Goal: Communication & Community: Answer question/provide support

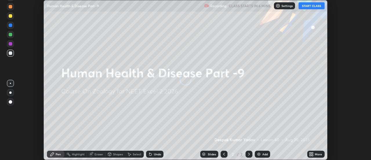
scroll to position [160, 371]
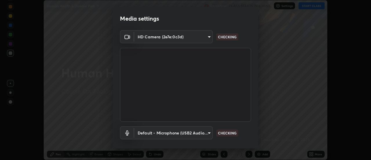
type input "4c72da43d9f8fe59a3f1c51c15ce5ef4700dc23536a29d5760a7834eb8cafeb2"
click at [205, 131] on body "Erase all Human Health & Disease Part -9 Recording CLASS STARTS IN 6 MINS Setti…" at bounding box center [185, 80] width 371 height 160
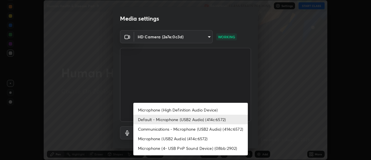
click at [162, 110] on li "Microphone (High Definition Audio Device)" at bounding box center [190, 110] width 114 height 10
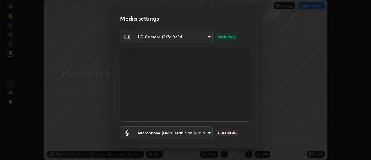
click at [169, 132] on body "Erase all Human Health & Disease Part -9 Recording CLASS STARTS IN 6 MINS Setti…" at bounding box center [185, 80] width 371 height 160
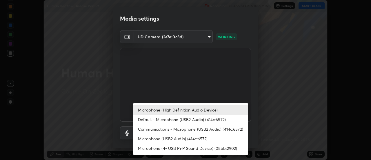
click at [158, 119] on li "Default - Microphone (USB2 Audio) (414c:6572)" at bounding box center [190, 119] width 114 height 10
type input "default"
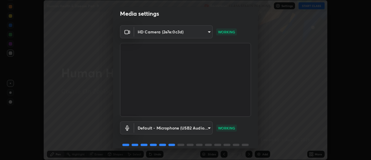
scroll to position [30, 0]
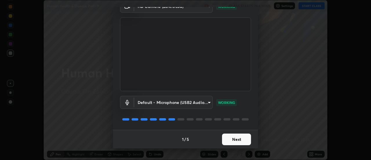
click at [241, 141] on button "Next" at bounding box center [236, 139] width 29 height 12
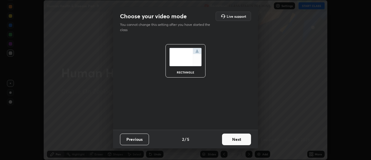
scroll to position [0, 0]
click at [235, 140] on button "Next" at bounding box center [236, 139] width 29 height 12
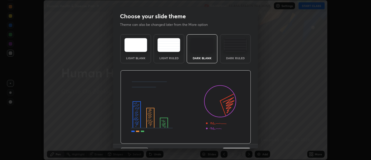
scroll to position [14, 0]
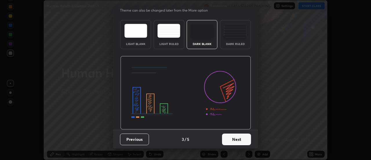
click at [239, 140] on button "Next" at bounding box center [236, 139] width 29 height 12
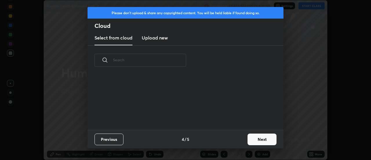
scroll to position [0, 0]
click at [249, 138] on button "Next" at bounding box center [262, 139] width 29 height 12
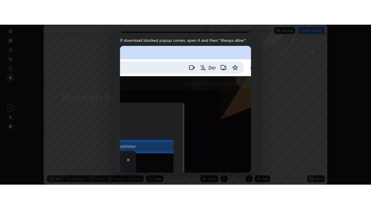
scroll to position [149, 0]
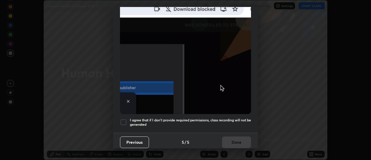
click at [125, 119] on div at bounding box center [123, 122] width 7 height 7
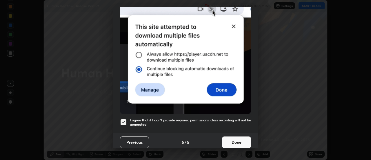
click at [226, 138] on button "Done" at bounding box center [236, 142] width 29 height 12
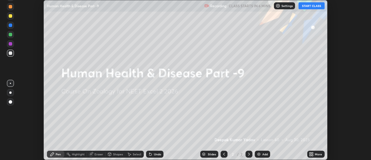
click at [310, 152] on icon at bounding box center [310, 152] width 1 height 1
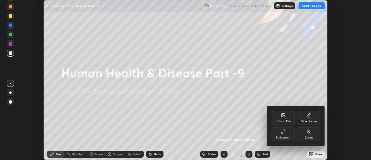
click at [279, 132] on div "Full screen" at bounding box center [283, 134] width 23 height 14
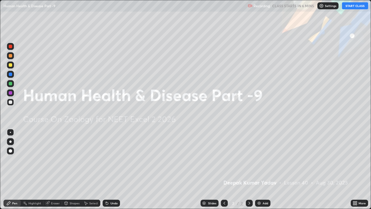
scroll to position [209, 371]
click at [257, 159] on img at bounding box center [259, 203] width 5 height 5
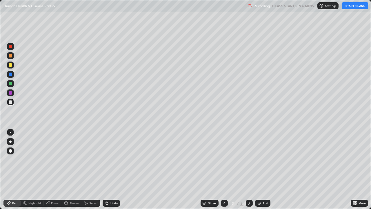
click at [344, 7] on button "START CLASS" at bounding box center [355, 5] width 26 height 7
click at [16, 159] on div "Pen" at bounding box center [14, 202] width 5 height 3
click at [10, 151] on div at bounding box center [10, 150] width 3 height 3
click at [9, 57] on div at bounding box center [10, 55] width 3 height 3
click at [257, 159] on img at bounding box center [259, 203] width 5 height 5
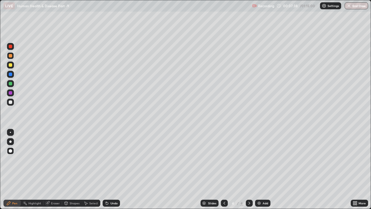
click at [11, 102] on div at bounding box center [10, 101] width 3 height 3
click at [10, 85] on div at bounding box center [10, 83] width 3 height 3
click at [12, 101] on div at bounding box center [10, 102] width 7 height 7
click at [10, 66] on div at bounding box center [10, 64] width 3 height 3
click at [9, 47] on div at bounding box center [10, 46] width 3 height 3
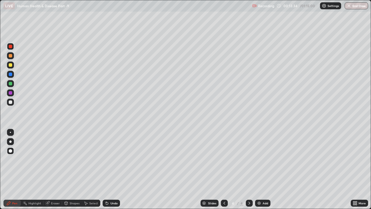
click at [106, 159] on icon at bounding box center [106, 201] width 1 height 1
click at [107, 159] on icon at bounding box center [107, 203] width 2 height 2
click at [12, 101] on div at bounding box center [10, 102] width 7 height 7
click at [12, 75] on div at bounding box center [10, 73] width 3 height 3
click at [259, 159] on img at bounding box center [259, 203] width 5 height 5
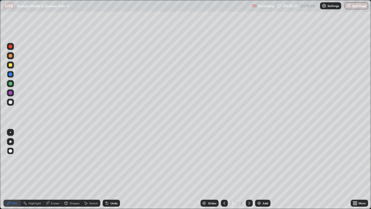
click at [13, 85] on div at bounding box center [10, 83] width 7 height 7
click at [107, 159] on icon at bounding box center [107, 203] width 5 height 5
click at [107, 159] on icon at bounding box center [107, 203] width 2 height 2
click at [106, 159] on icon at bounding box center [106, 201] width 1 height 1
click at [72, 159] on div "Shapes" at bounding box center [75, 202] width 10 height 3
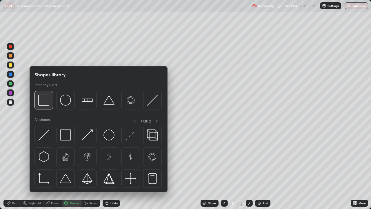
click at [43, 101] on img at bounding box center [43, 99] width 11 height 11
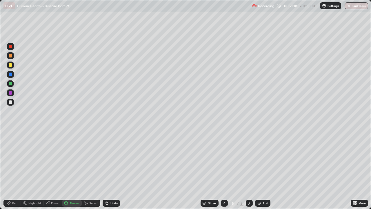
click at [12, 65] on div at bounding box center [10, 64] width 3 height 3
click at [15, 159] on div "Pen" at bounding box center [14, 202] width 5 height 3
click at [11, 101] on div at bounding box center [10, 101] width 3 height 3
click at [9, 66] on div at bounding box center [10, 64] width 3 height 3
click at [12, 56] on div at bounding box center [10, 55] width 3 height 3
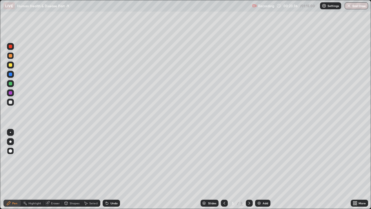
click at [106, 159] on icon at bounding box center [106, 201] width 1 height 1
click at [106, 159] on icon at bounding box center [107, 203] width 2 height 2
click at [108, 159] on icon at bounding box center [107, 203] width 5 height 5
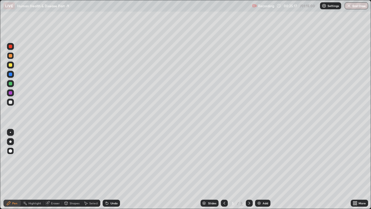
click at [109, 159] on div "Undo" at bounding box center [111, 202] width 17 height 7
click at [108, 159] on div "Undo" at bounding box center [111, 202] width 17 height 7
click at [109, 159] on div "Undo" at bounding box center [111, 202] width 17 height 7
click at [12, 48] on div at bounding box center [10, 46] width 3 height 3
click at [257, 159] on img at bounding box center [259, 203] width 5 height 5
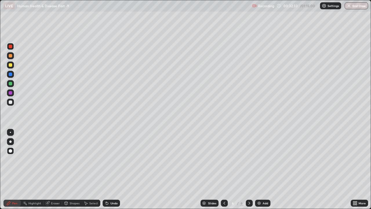
click at [106, 159] on icon at bounding box center [107, 203] width 2 height 2
click at [11, 102] on div at bounding box center [10, 101] width 3 height 3
click at [107, 159] on icon at bounding box center [107, 203] width 2 height 2
click at [108, 159] on div "Undo" at bounding box center [111, 202] width 17 height 7
click at [10, 65] on div at bounding box center [10, 64] width 3 height 3
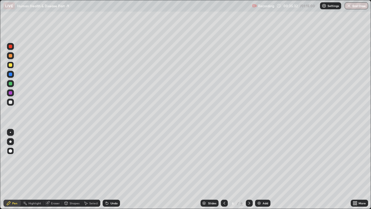
click at [10, 75] on div at bounding box center [10, 73] width 3 height 3
click at [49, 159] on icon at bounding box center [47, 203] width 5 height 5
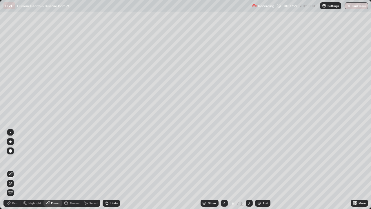
click at [14, 159] on div "Pen" at bounding box center [14, 202] width 5 height 3
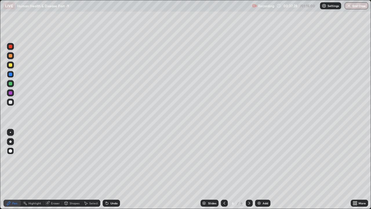
click at [10, 47] on div at bounding box center [10, 46] width 3 height 3
click at [50, 159] on div "Eraser" at bounding box center [52, 202] width 19 height 7
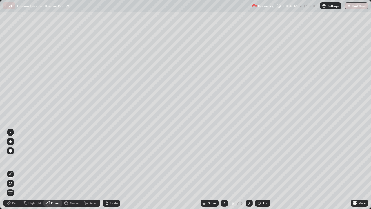
click at [15, 159] on div "Pen" at bounding box center [14, 202] width 5 height 3
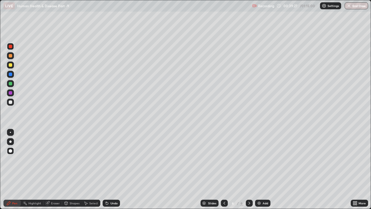
click at [7, 85] on div at bounding box center [10, 83] width 7 height 7
click at [13, 103] on div at bounding box center [10, 102] width 7 height 7
click at [49, 159] on icon at bounding box center [47, 202] width 3 height 3
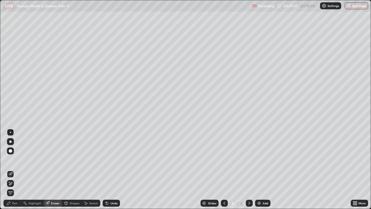
click at [9, 159] on icon at bounding box center [9, 181] width 1 height 1
click at [13, 159] on div "Pen" at bounding box center [14, 202] width 5 height 3
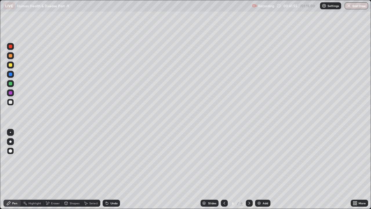
click at [106, 159] on icon at bounding box center [106, 201] width 1 height 1
click at [10, 46] on div at bounding box center [10, 46] width 3 height 3
click at [260, 159] on img at bounding box center [259, 203] width 5 height 5
click at [11, 65] on div at bounding box center [10, 64] width 3 height 3
click at [13, 83] on div at bounding box center [10, 83] width 7 height 7
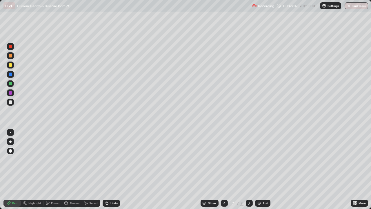
click at [54, 159] on div "Eraser" at bounding box center [55, 202] width 9 height 3
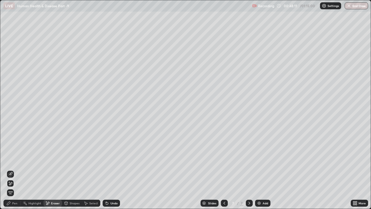
click at [105, 159] on icon at bounding box center [107, 203] width 5 height 5
click at [106, 159] on icon at bounding box center [106, 201] width 1 height 1
click at [12, 159] on icon at bounding box center [10, 174] width 5 height 5
click at [14, 159] on div "Pen" at bounding box center [14, 202] width 5 height 3
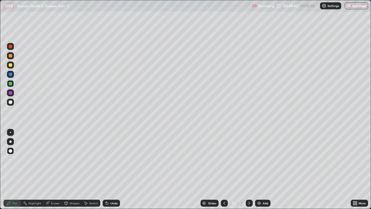
click at [11, 103] on div at bounding box center [10, 101] width 3 height 3
click at [8, 49] on div at bounding box center [10, 46] width 7 height 7
click at [258, 159] on img at bounding box center [259, 203] width 5 height 5
click at [106, 159] on icon at bounding box center [107, 203] width 2 height 2
click at [11, 57] on div at bounding box center [10, 55] width 3 height 3
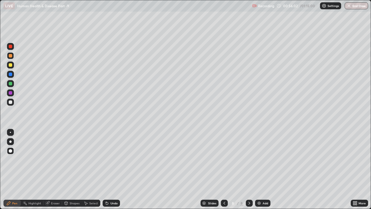
click at [10, 65] on div at bounding box center [10, 64] width 3 height 3
click at [258, 159] on img at bounding box center [259, 203] width 5 height 5
click at [10, 83] on div at bounding box center [10, 83] width 3 height 3
click at [10, 74] on div at bounding box center [10, 73] width 3 height 3
click at [108, 159] on icon at bounding box center [107, 203] width 5 height 5
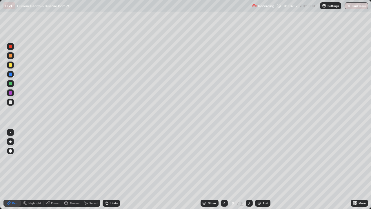
click at [108, 159] on icon at bounding box center [107, 203] width 5 height 5
click at [109, 159] on div "Undo" at bounding box center [111, 202] width 17 height 7
click at [110, 159] on div "Undo" at bounding box center [111, 202] width 17 height 7
click at [110, 159] on div "Undo" at bounding box center [113, 202] width 7 height 3
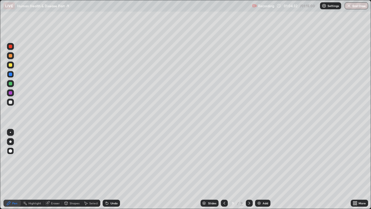
click at [111, 159] on div "Undo" at bounding box center [113, 202] width 7 height 3
click at [109, 159] on div "Undo" at bounding box center [111, 202] width 17 height 7
click at [258, 159] on img at bounding box center [259, 203] width 5 height 5
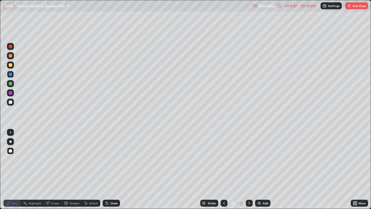
click at [356, 6] on button "End Class" at bounding box center [356, 5] width 23 height 7
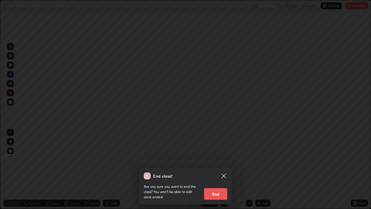
click at [222, 159] on button "End" at bounding box center [215, 194] width 23 height 12
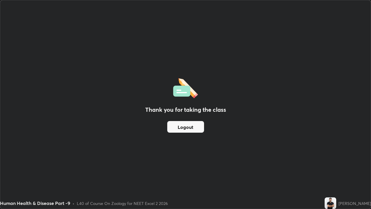
click at [185, 127] on button "Logout" at bounding box center [185, 127] width 37 height 12
